Goal: Task Accomplishment & Management: Manage account settings

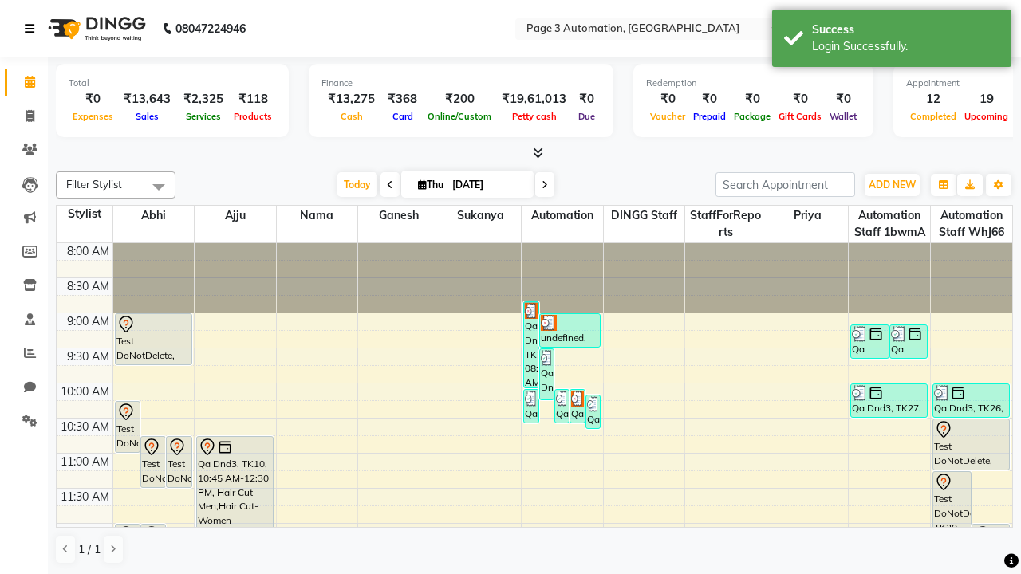
click at [33, 29] on icon at bounding box center [30, 28] width 10 height 11
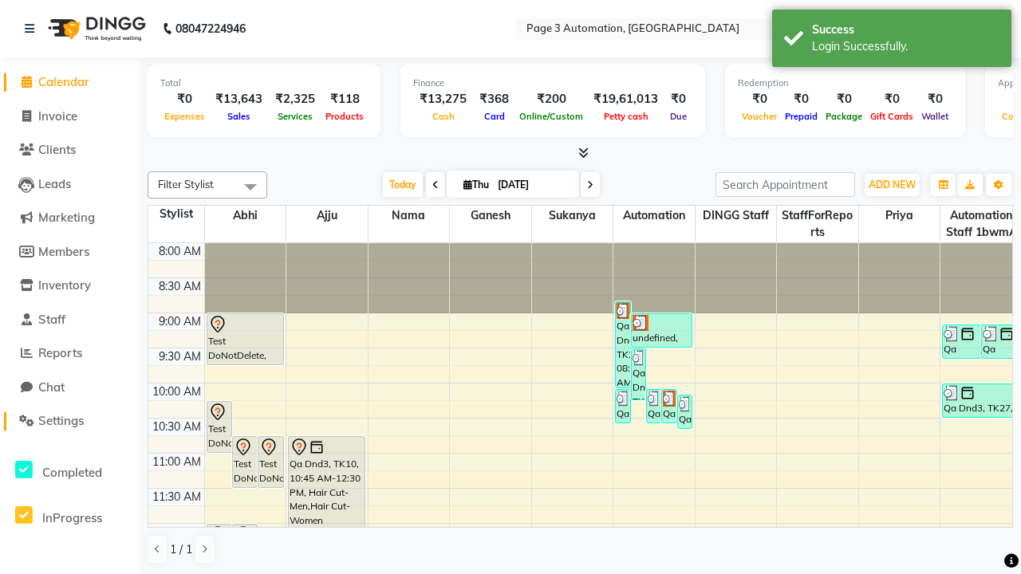
click at [69, 421] on span "Settings" at bounding box center [60, 420] width 45 height 15
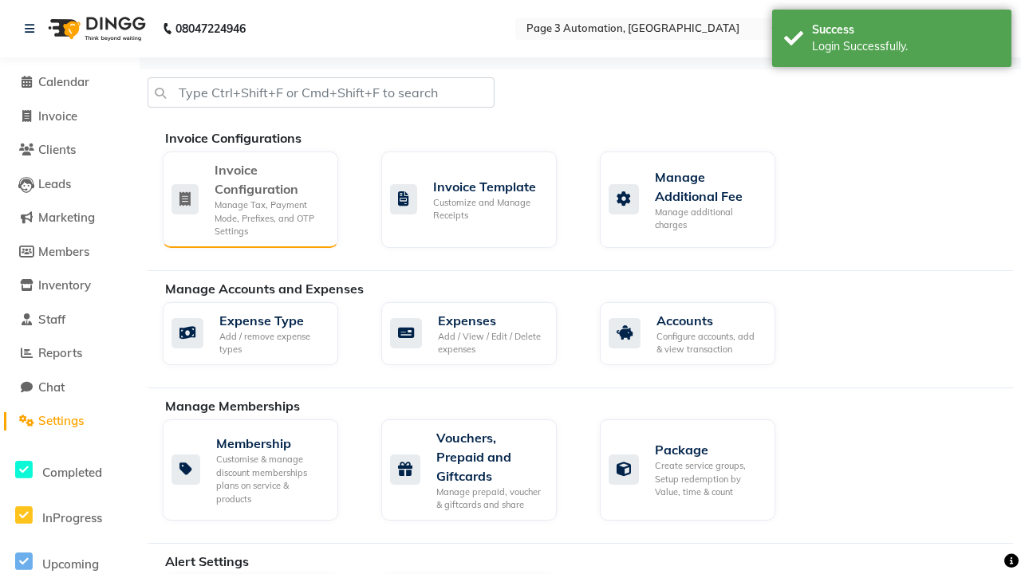
click at [250, 199] on div "Manage Tax, Payment Mode, Prefixes, and OTP Settings" at bounding box center [270, 219] width 111 height 40
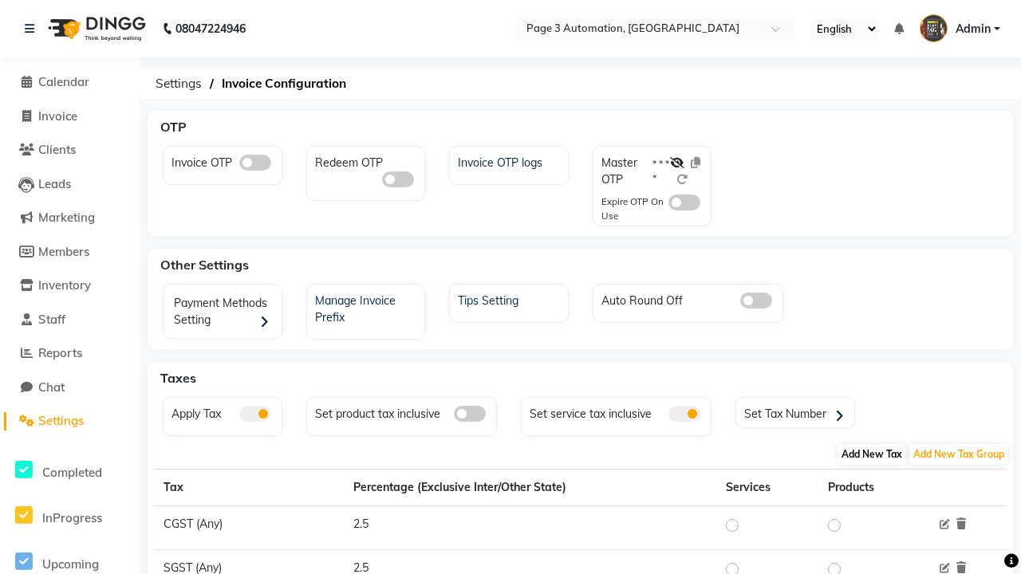
click at [872, 454] on span "Add New Tax" at bounding box center [872, 454] width 69 height 20
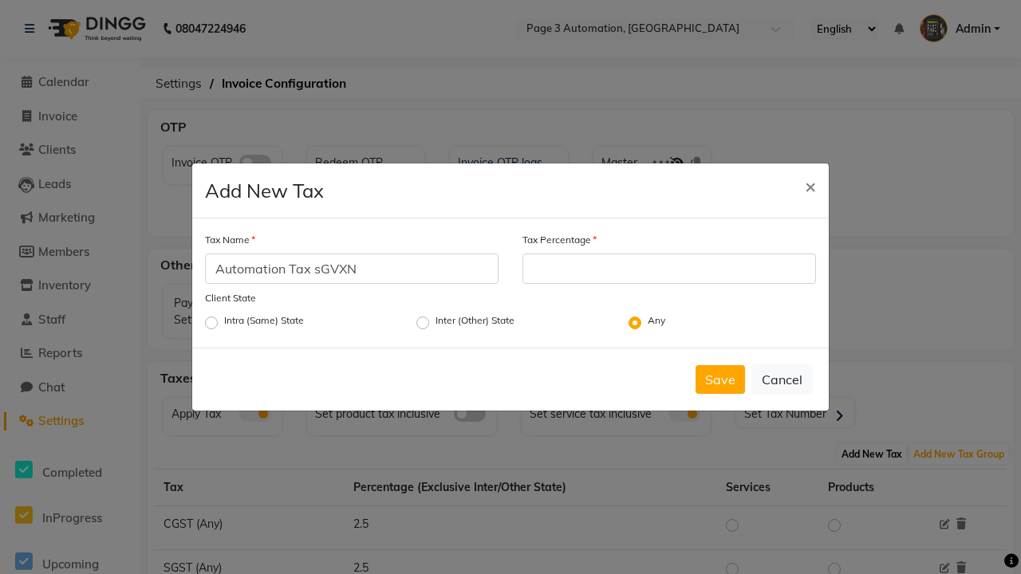
type input "Automation Tax sGVXN"
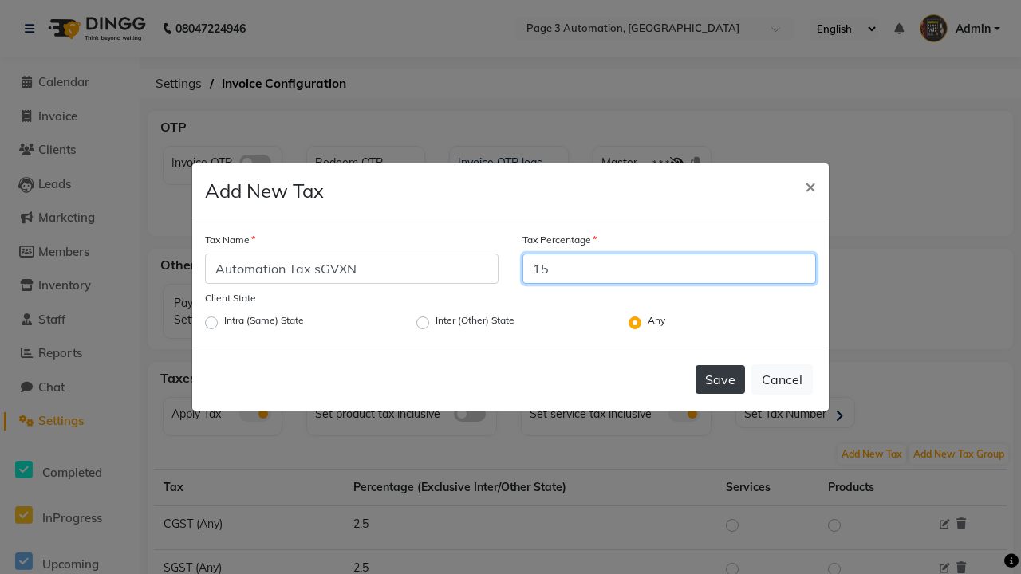
type input "15"
click at [720, 380] on button "Save" at bounding box center [720, 379] width 49 height 29
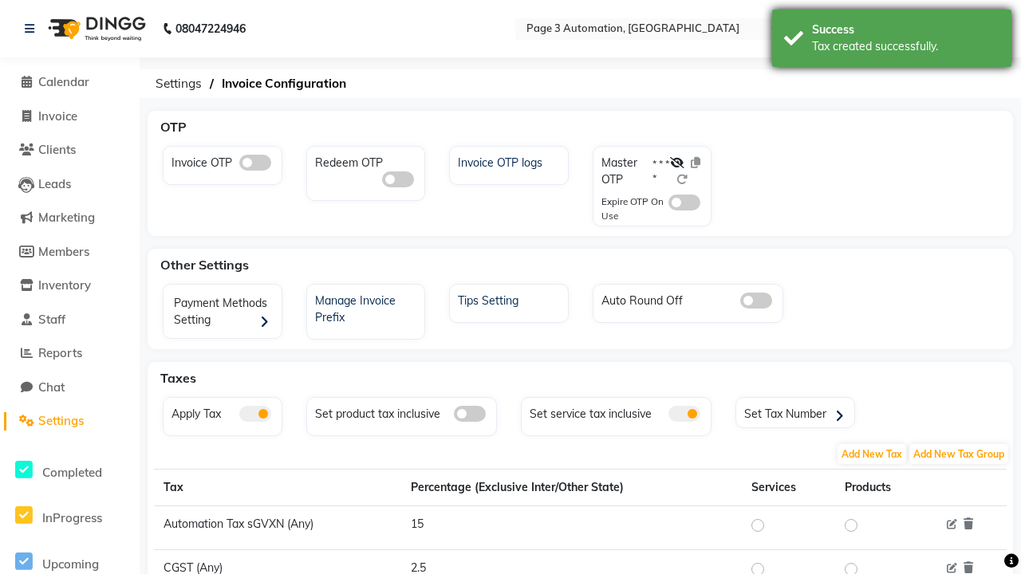
click at [892, 41] on div "Tax created successfully." at bounding box center [905, 46] width 187 height 17
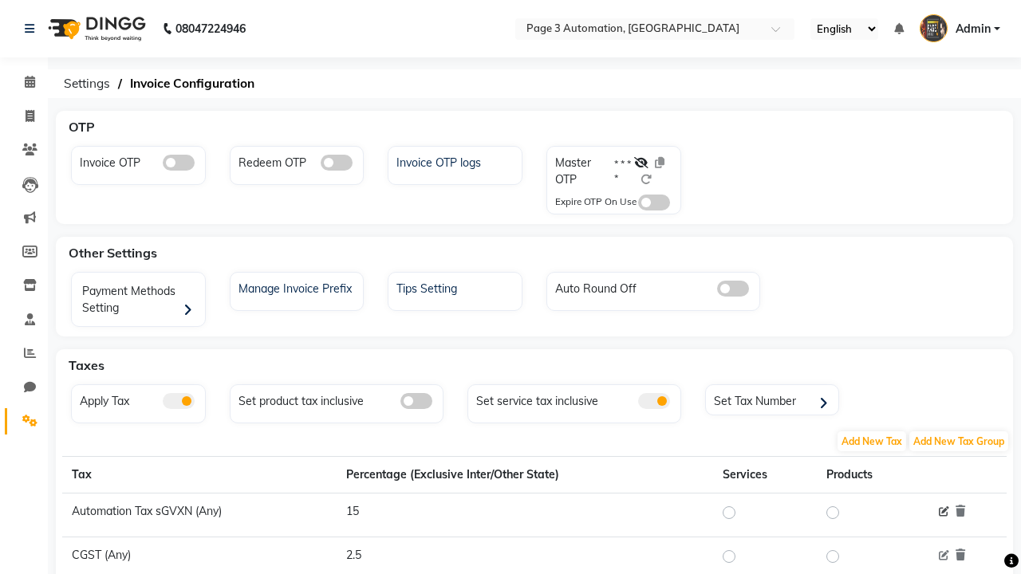
click at [944, 512] on icon at bounding box center [944, 512] width 10 height 10
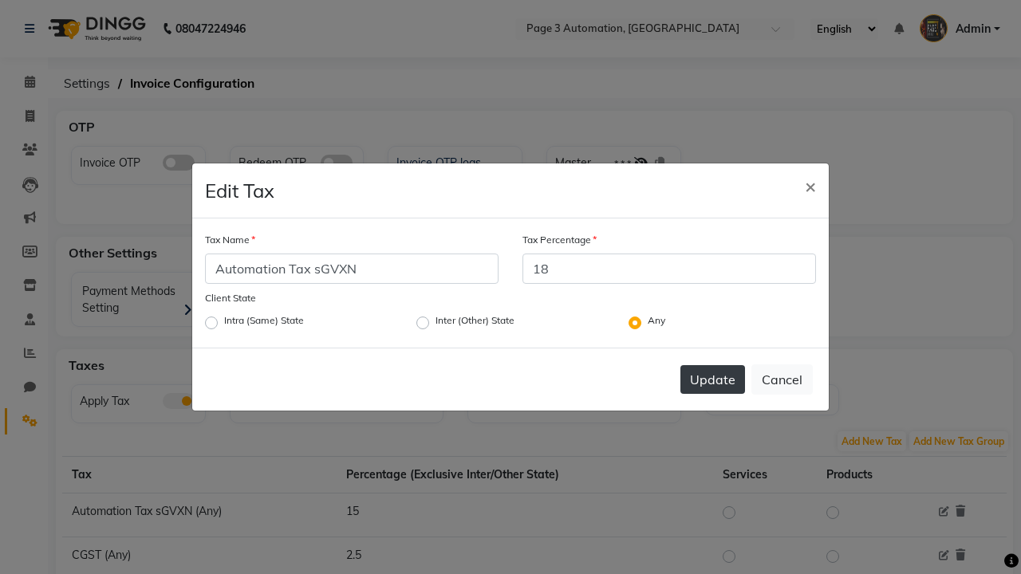
type input "18"
click at [712, 380] on button "Update" at bounding box center [712, 379] width 65 height 29
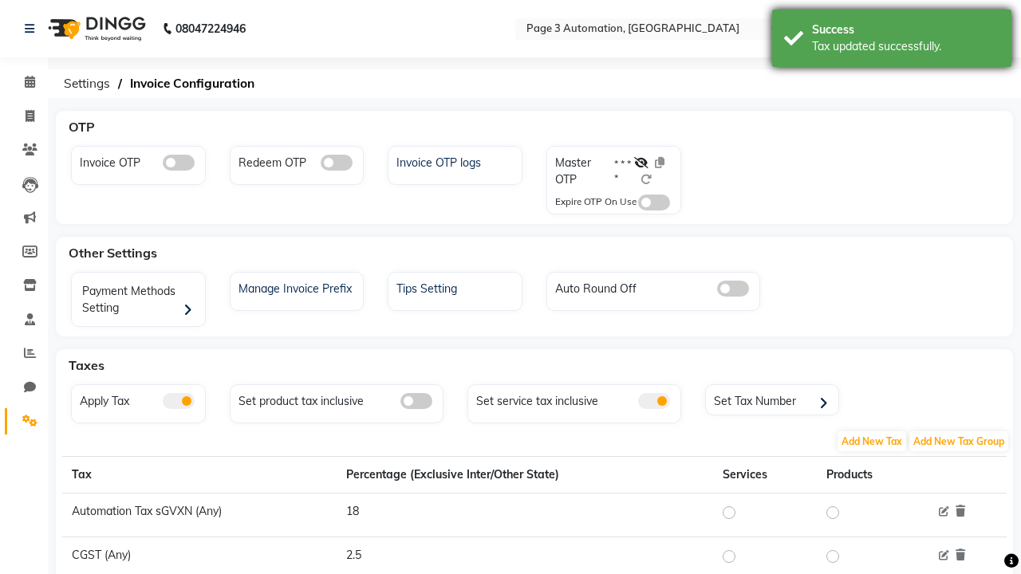
click at [892, 41] on div "Tax updated successfully." at bounding box center [905, 46] width 187 height 17
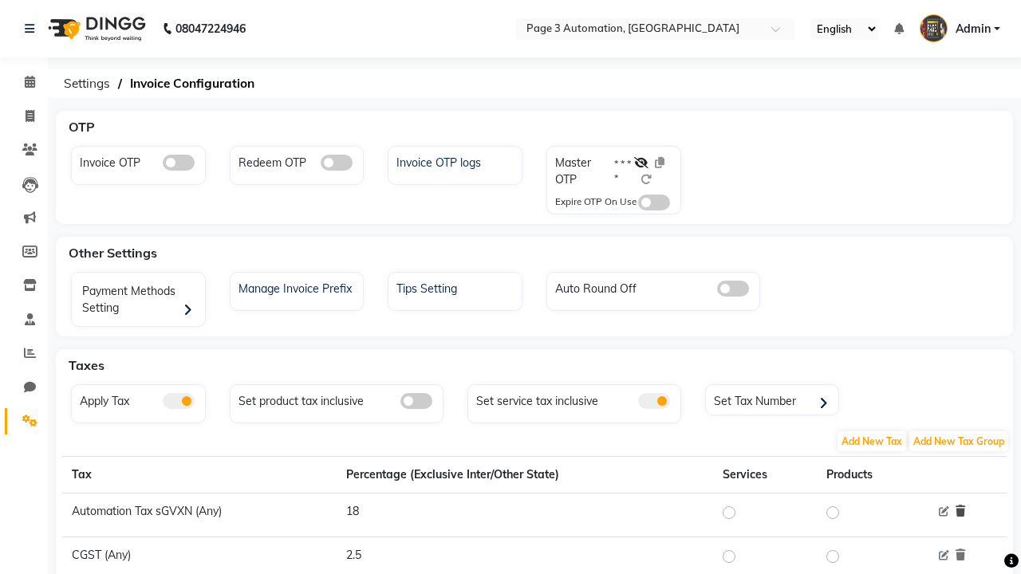
click at [960, 511] on icon at bounding box center [961, 511] width 10 height 11
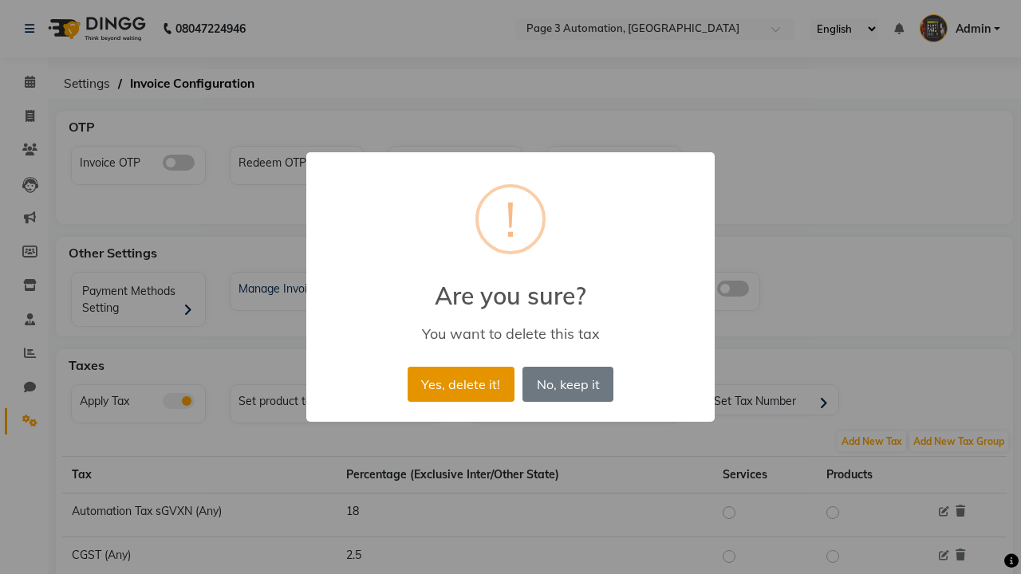
click at [460, 384] on button "Yes, delete it!" at bounding box center [461, 384] width 107 height 35
